Goal: Obtain resource: Obtain resource

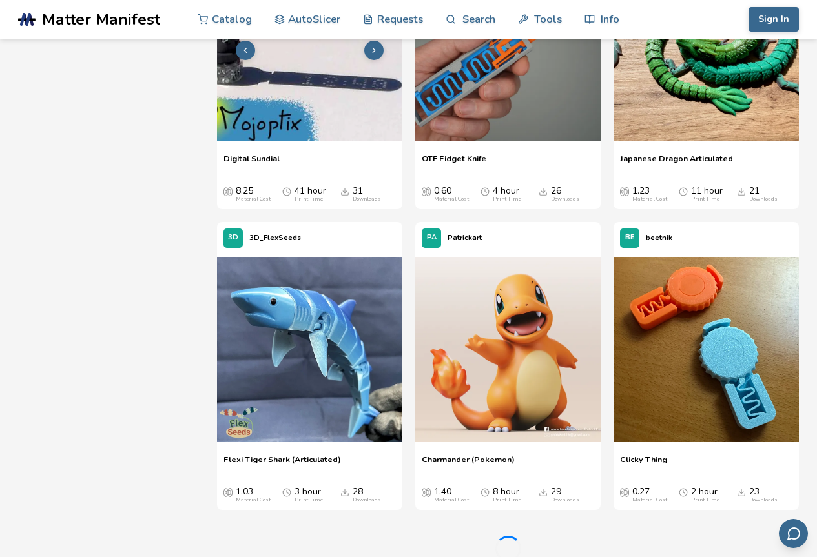
scroll to position [2712, 0]
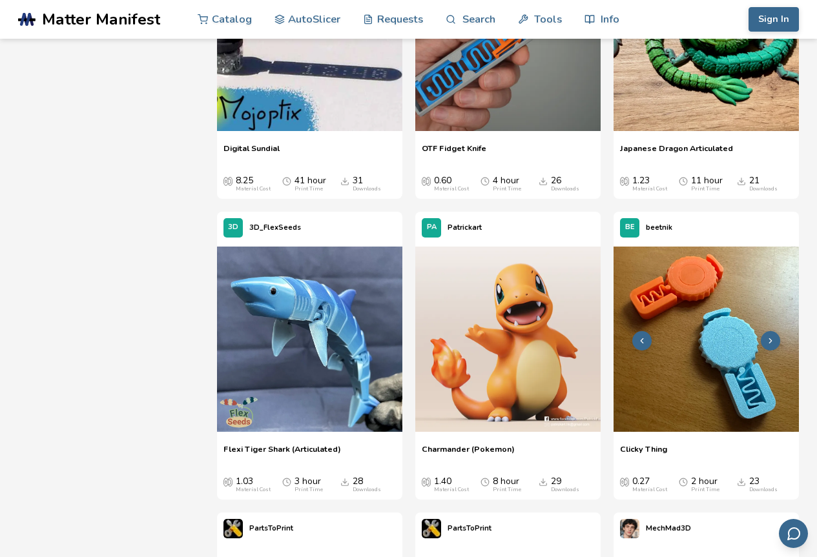
click at [703, 280] on img at bounding box center [705, 339] width 185 height 185
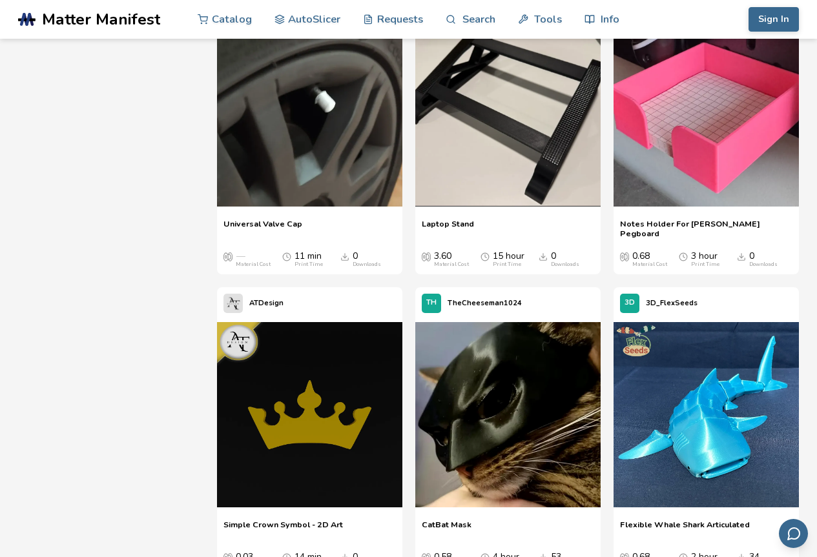
scroll to position [3255, 0]
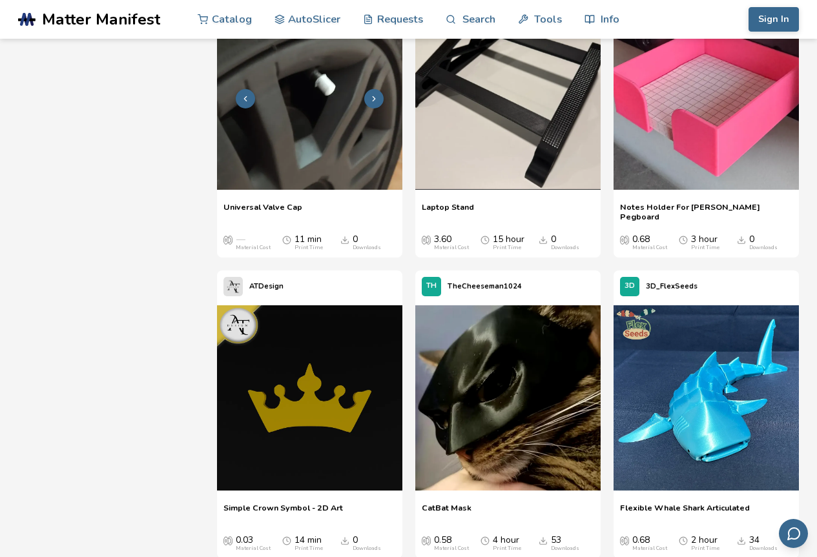
click at [337, 97] on img at bounding box center [309, 97] width 185 height 185
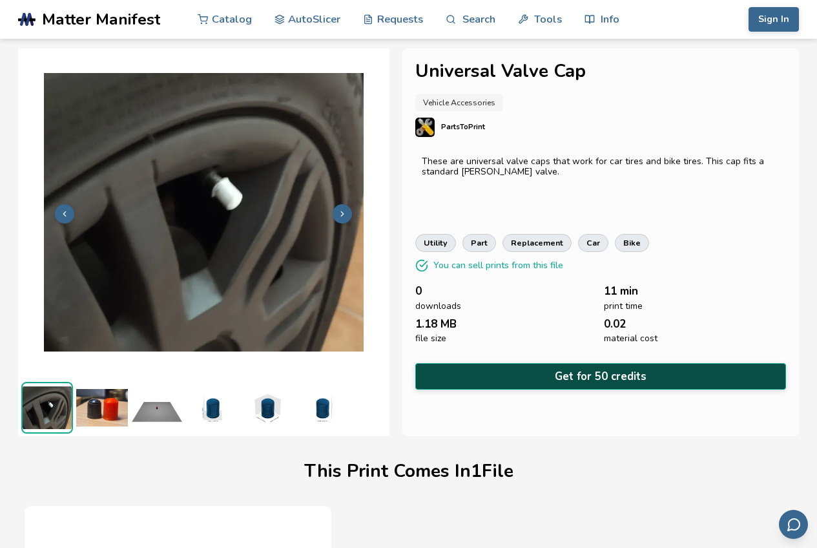
click at [546, 374] on button "Get for 50 credits" at bounding box center [600, 376] width 371 height 26
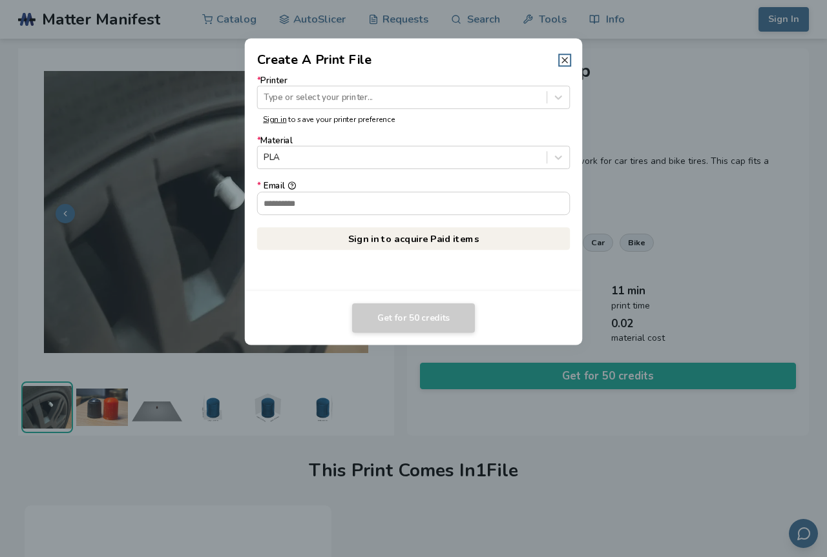
click at [567, 57] on line at bounding box center [564, 59] width 5 height 5
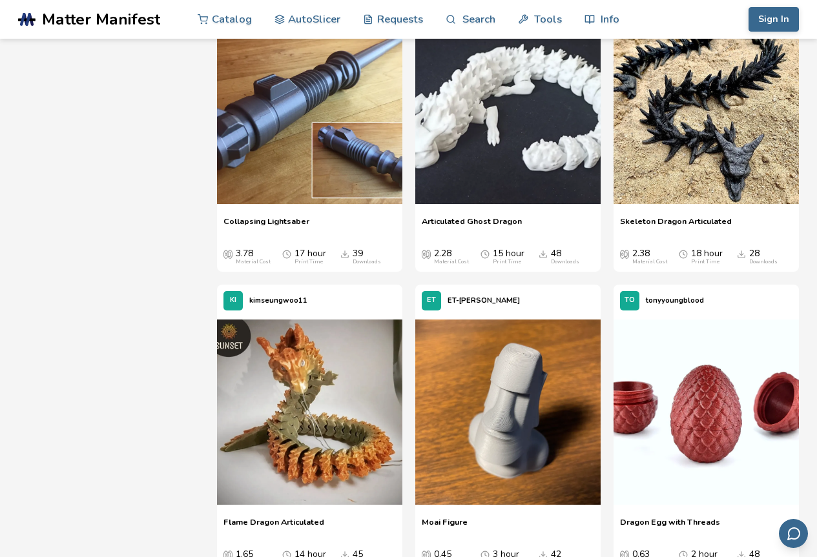
scroll to position [1253, 0]
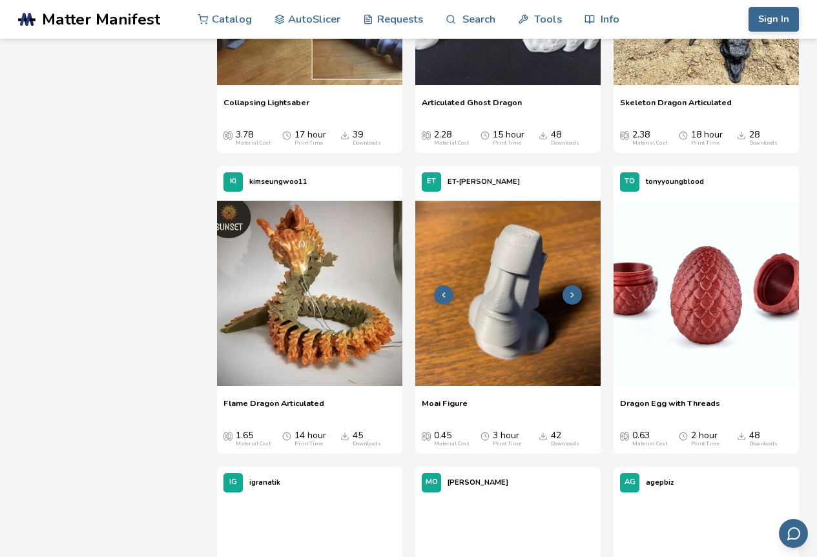
click at [524, 309] on img at bounding box center [507, 293] width 185 height 185
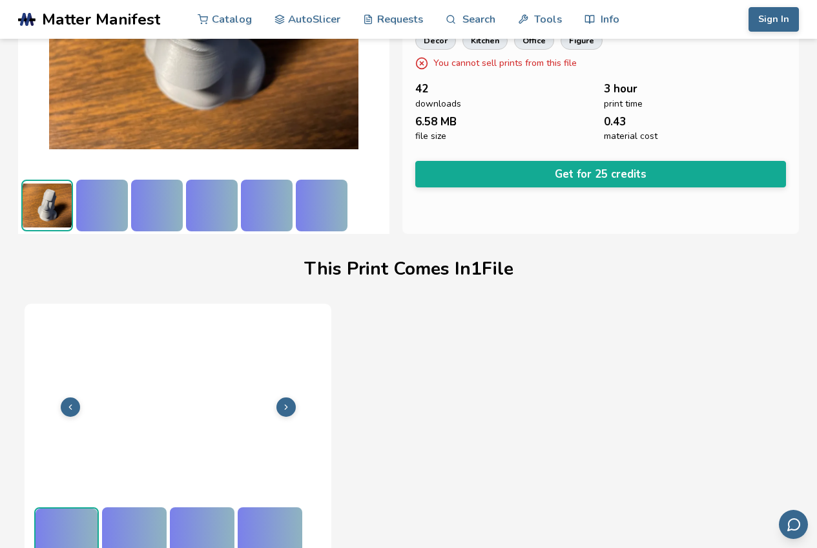
scroll to position [213, 0]
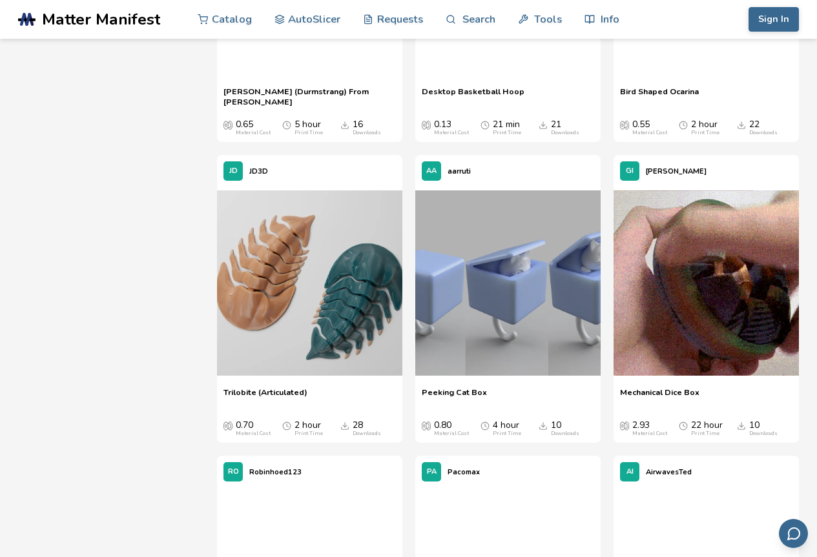
scroll to position [8550, 0]
